Goal: Browse casually

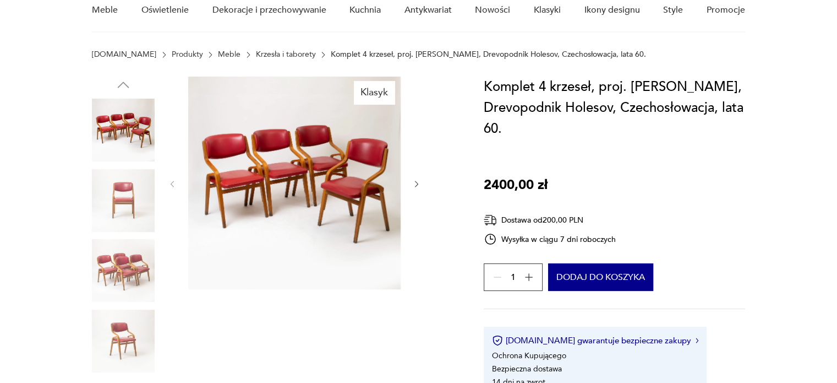
scroll to position [110, 0]
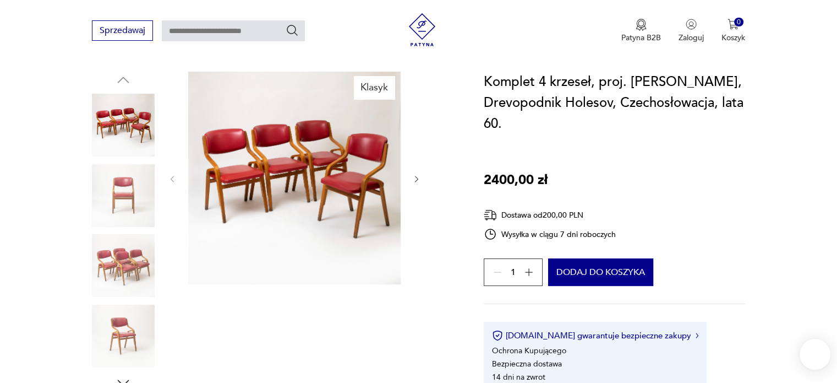
click at [300, 180] on img at bounding box center [294, 178] width 213 height 213
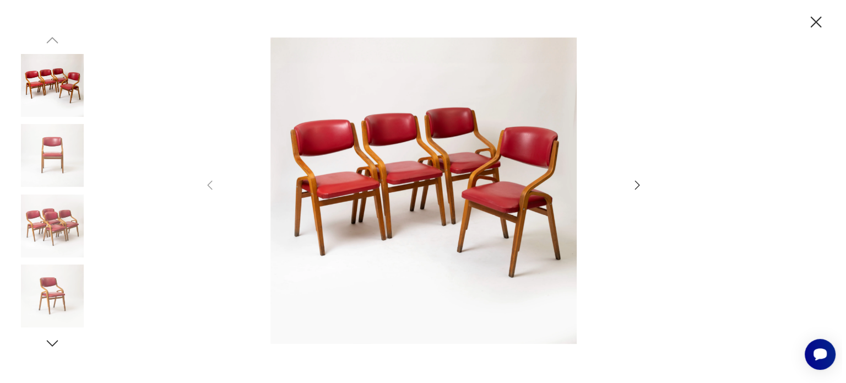
scroll to position [0, 0]
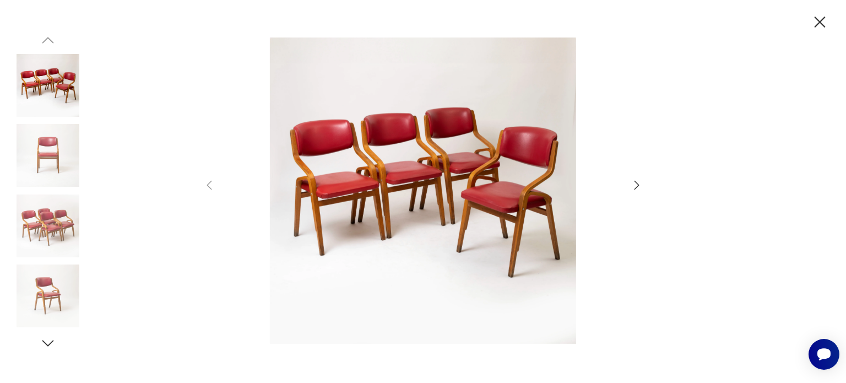
click at [633, 187] on icon "button" at bounding box center [636, 184] width 13 height 13
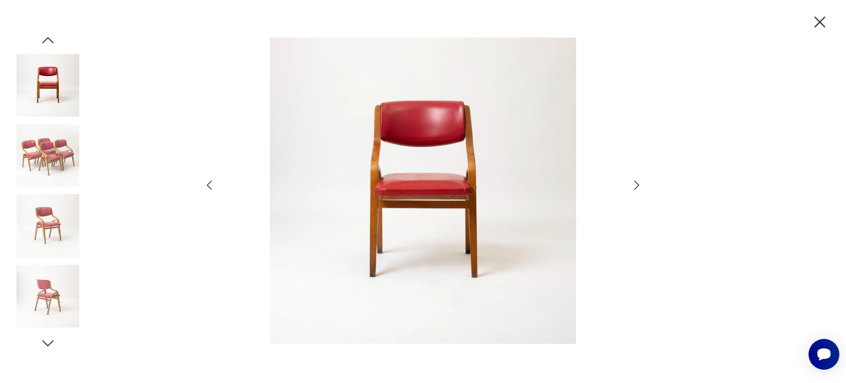
click at [633, 187] on icon "button" at bounding box center [636, 184] width 13 height 13
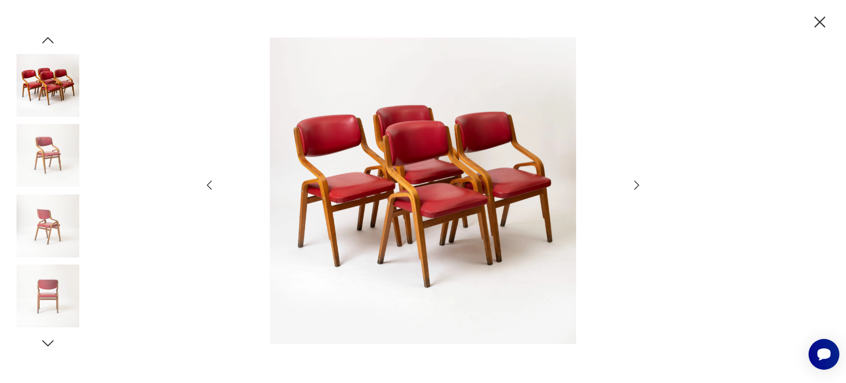
click at [633, 187] on icon "button" at bounding box center [636, 184] width 13 height 13
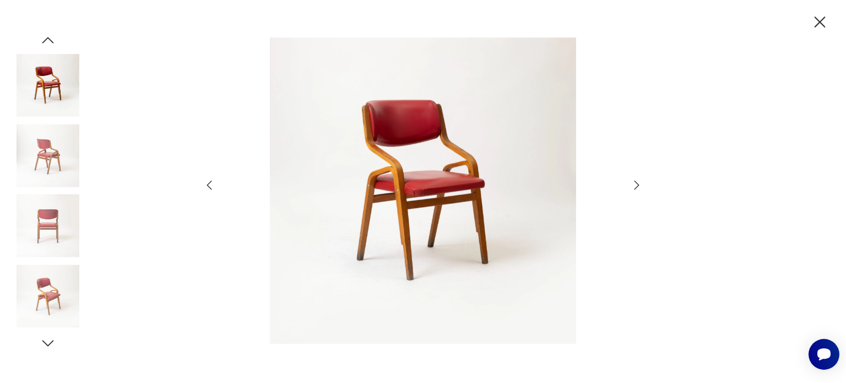
click at [633, 187] on icon "button" at bounding box center [636, 184] width 13 height 13
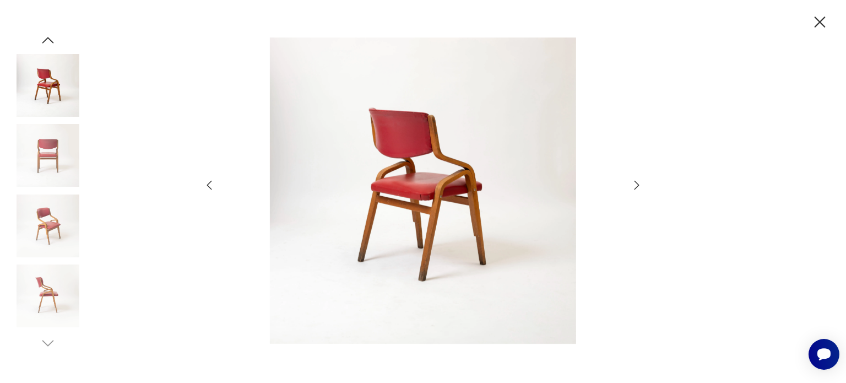
click at [633, 187] on icon "button" at bounding box center [636, 184] width 13 height 13
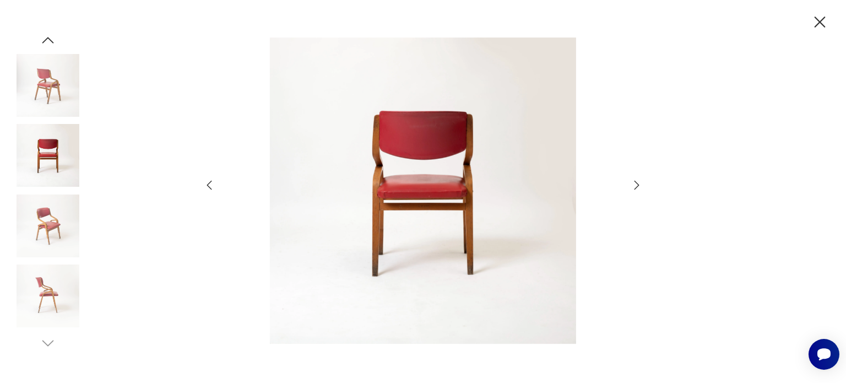
click at [633, 187] on icon "button" at bounding box center [636, 184] width 13 height 13
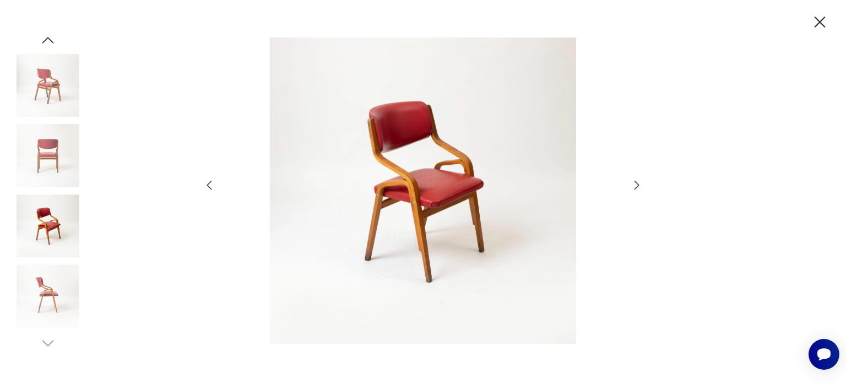
click at [633, 187] on icon "button" at bounding box center [636, 184] width 13 height 13
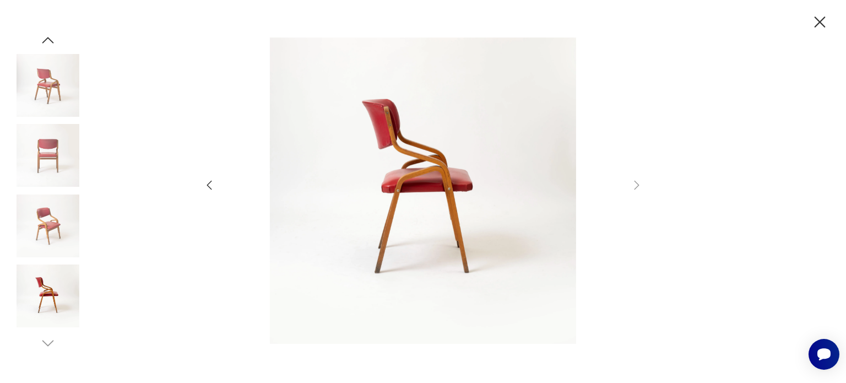
click at [205, 180] on icon "button" at bounding box center [209, 184] width 13 height 13
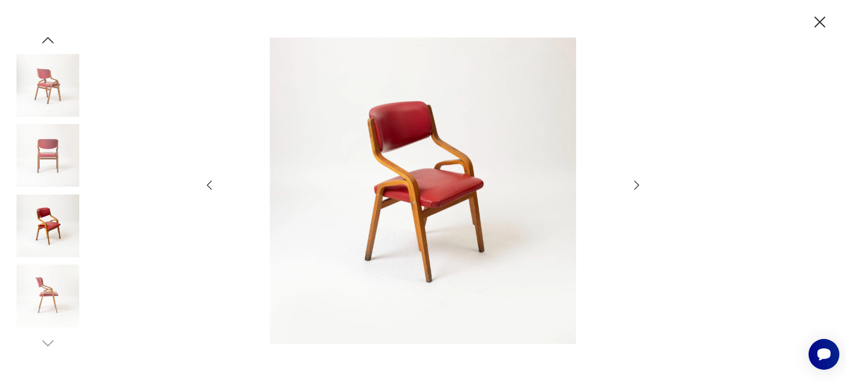
click at [205, 181] on icon "button" at bounding box center [209, 184] width 13 height 13
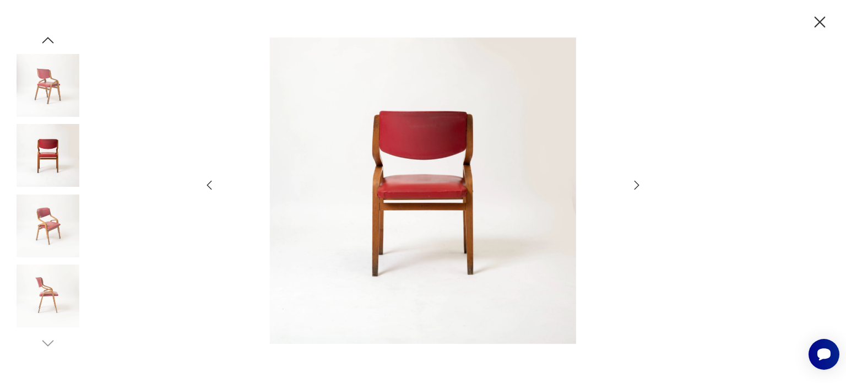
click at [205, 181] on icon "button" at bounding box center [209, 184] width 13 height 13
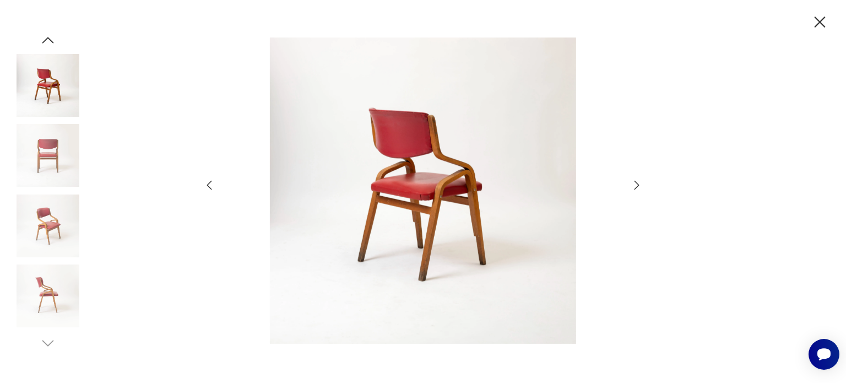
click at [205, 181] on icon "button" at bounding box center [209, 184] width 13 height 13
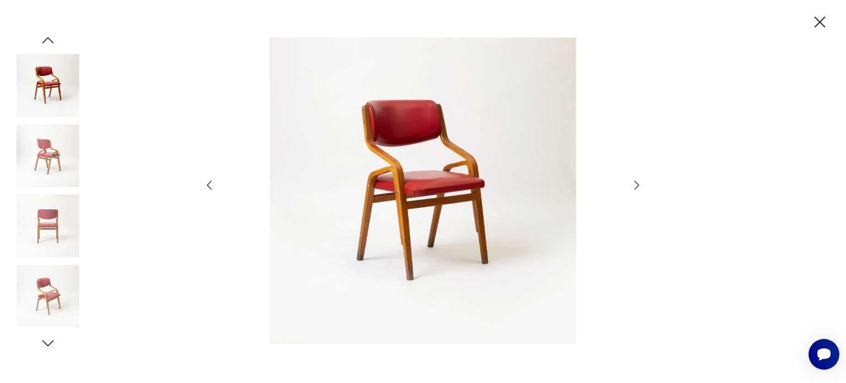
click at [205, 181] on icon "button" at bounding box center [209, 184] width 13 height 13
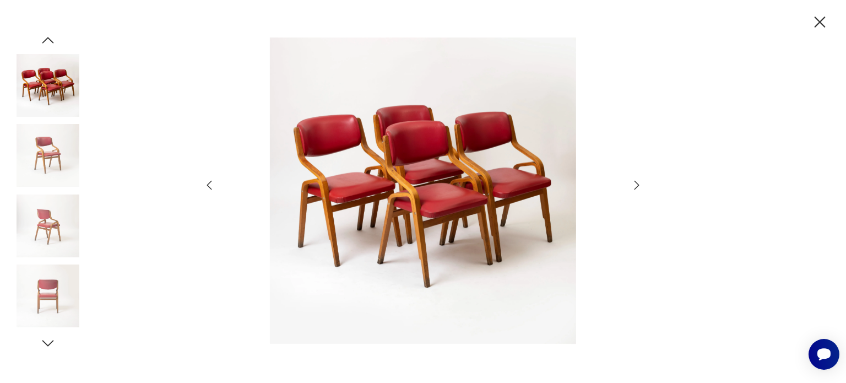
click at [205, 181] on icon "button" at bounding box center [209, 184] width 13 height 13
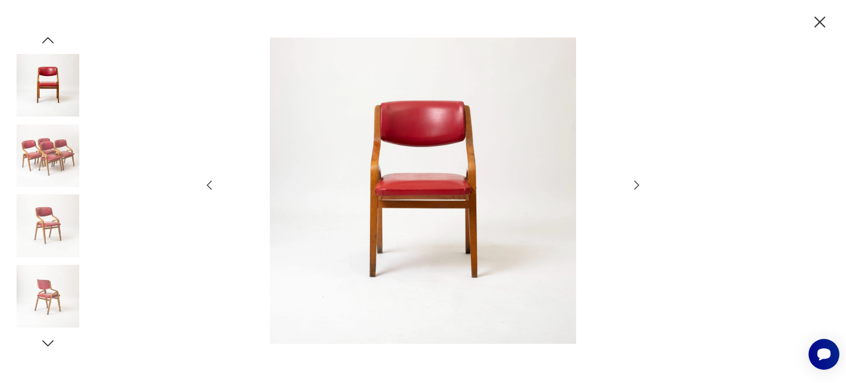
click at [209, 185] on icon "button" at bounding box center [209, 184] width 13 height 13
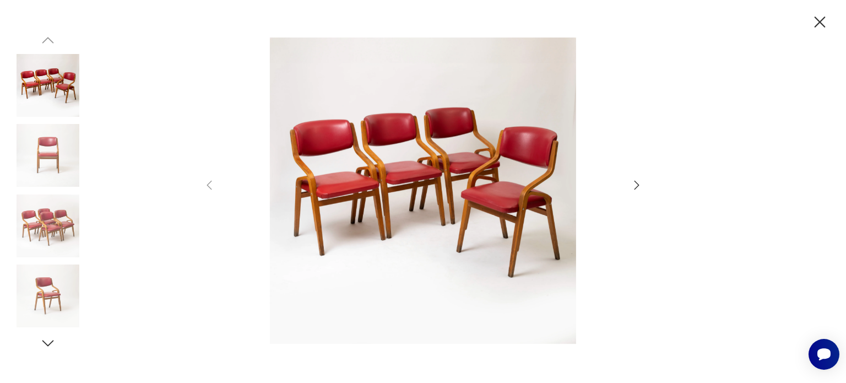
click at [56, 171] on img at bounding box center [48, 155] width 63 height 63
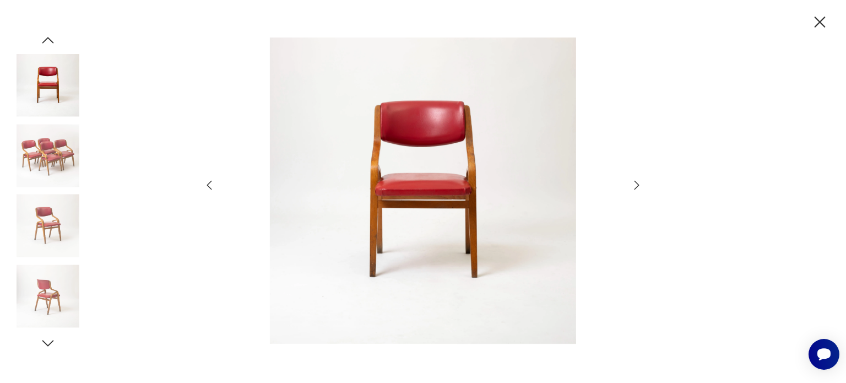
click at [51, 307] on img at bounding box center [48, 295] width 63 height 63
